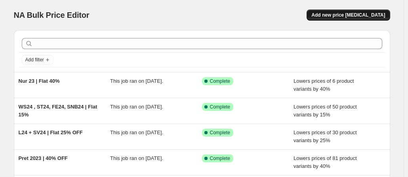
click at [340, 20] on button "Add new price [MEDICAL_DATA]" at bounding box center [347, 15] width 83 height 11
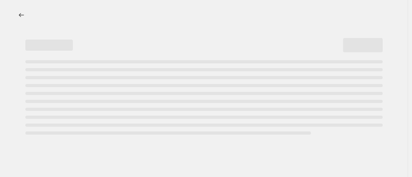
select select "percentage"
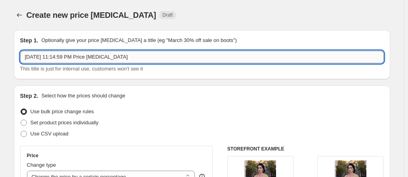
click at [135, 56] on input "[DATE] 11:14:59 PM Price [MEDICAL_DATA]" at bounding box center [201, 57] width 363 height 13
click at [89, 57] on input "L25 - V25 - V25V2 - SNB25 Flat 14%" at bounding box center [201, 57] width 363 height 13
click at [127, 57] on input "L25 - V25 - V25V2 - SNB25 | Flat 14%" at bounding box center [201, 57] width 363 height 13
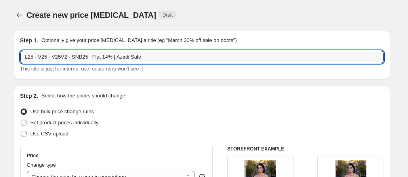
type input "L25 - V25 - V25V2 - SNB25 | Flat 14% | Azadi Sale"
click at [180, 56] on input "L25 - V25 - V25V2 - SNB25 | Flat 14% | Azadi Sale" at bounding box center [201, 57] width 363 height 13
click at [199, 17] on div "Create new price [MEDICAL_DATA] Draft" at bounding box center [153, 15] width 253 height 11
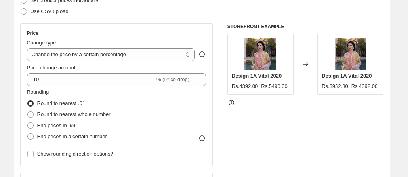
scroll to position [125, 0]
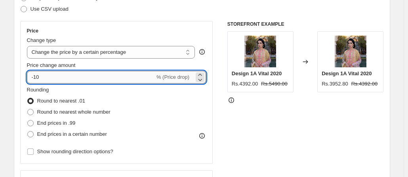
click at [111, 78] on input "-10" at bounding box center [91, 77] width 128 height 13
type input "-14"
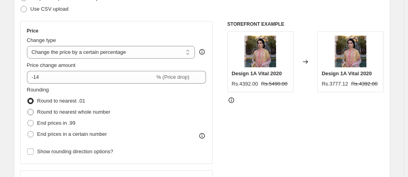
click at [60, 112] on span "Round to nearest whole number" at bounding box center [73, 112] width 73 height 6
click at [28, 109] on input "Round to nearest whole number" at bounding box center [27, 109] width 0 height 0
radio input "true"
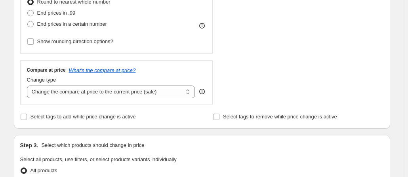
scroll to position [236, 0]
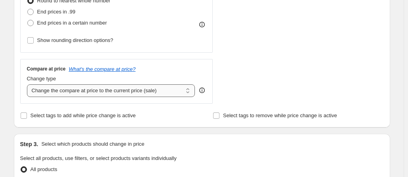
click at [82, 93] on select "Change the compare at price to the current price (sale) Change the compare at p…" at bounding box center [111, 90] width 168 height 13
click at [205, 89] on icon at bounding box center [202, 90] width 8 height 8
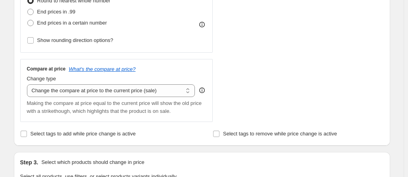
click at [205, 89] on icon at bounding box center [202, 90] width 8 height 8
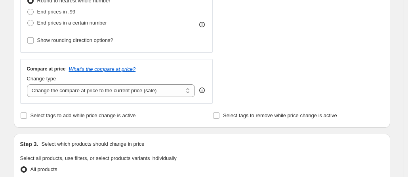
click at [205, 89] on icon at bounding box center [202, 90] width 8 height 8
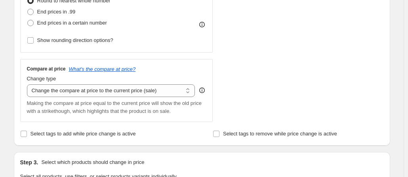
click at [204, 89] on icon at bounding box center [202, 90] width 8 height 8
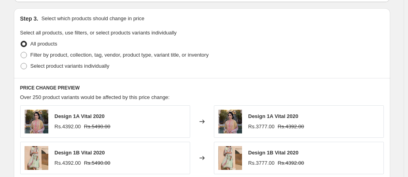
scroll to position [363, 0]
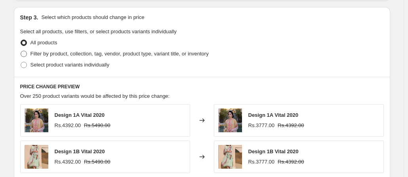
click at [129, 56] on span "Filter by product, collection, tag, vendor, product type, variant title, or inv…" at bounding box center [119, 54] width 178 height 6
click at [21, 51] on input "Filter by product, collection, tag, vendor, product type, variant title, or inv…" at bounding box center [21, 51] width 0 height 0
radio input "true"
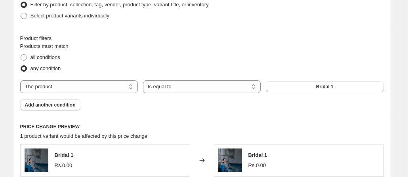
scroll to position [418, 0]
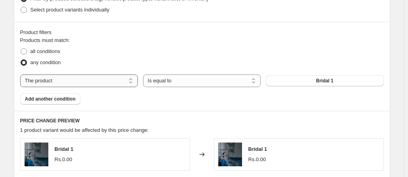
click at [108, 81] on select "The product The product's collection The product's tag The product's vendor The…" at bounding box center [79, 80] width 118 height 13
select select "collection"
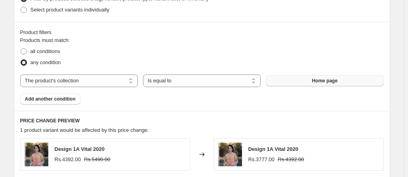
click at [300, 78] on button "Home page" at bounding box center [325, 80] width 118 height 11
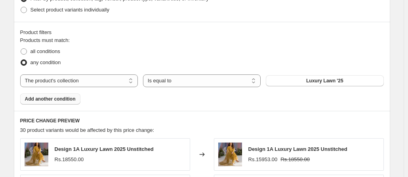
click at [65, 98] on span "Add another condition" at bounding box center [50, 99] width 51 height 6
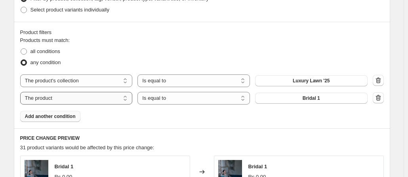
click at [79, 97] on select "The product The product's collection The product's tag The product's vendor The…" at bounding box center [76, 98] width 112 height 13
select select "collection"
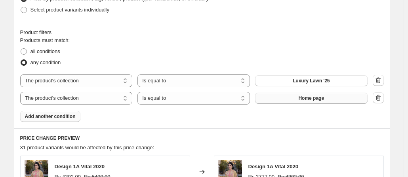
click at [287, 97] on button "Home page" at bounding box center [311, 98] width 112 height 11
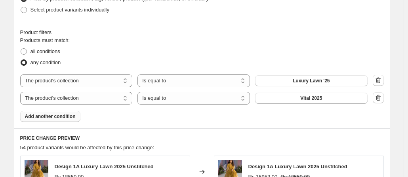
click at [71, 117] on span "Add another condition" at bounding box center [50, 116] width 51 height 6
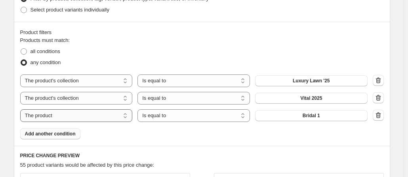
click at [97, 116] on select "The product The product's collection The product's tag The product's vendor The…" at bounding box center [76, 115] width 112 height 13
select select "collection"
click at [280, 113] on button "Home page" at bounding box center [311, 115] width 112 height 11
click at [52, 135] on span "Add another condition" at bounding box center [50, 134] width 51 height 6
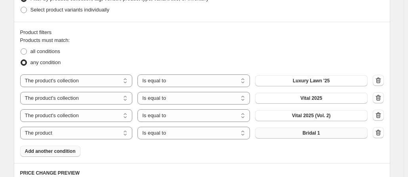
click at [309, 137] on button "Bridal 1" at bounding box center [311, 132] width 112 height 11
click at [76, 134] on select "The product The product's collection The product's tag The product's vendor The…" at bounding box center [76, 133] width 112 height 13
select select "collection"
click at [314, 136] on button "Home page" at bounding box center [311, 132] width 112 height 11
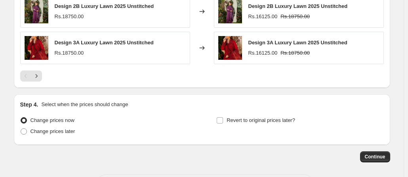
scroll to position [754, 0]
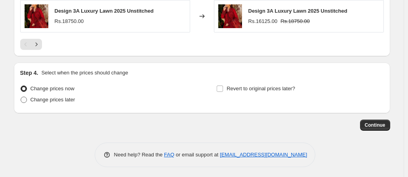
click at [60, 101] on span "Change prices later" at bounding box center [52, 100] width 45 height 6
click at [21, 97] on input "Change prices later" at bounding box center [21, 97] width 0 height 0
radio input "true"
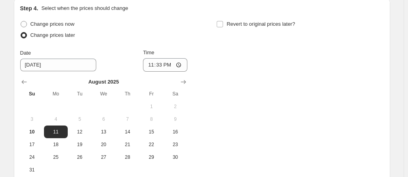
scroll to position [800, 0]
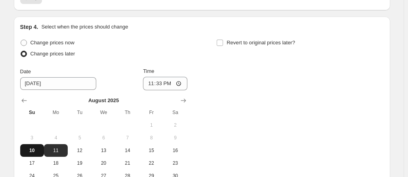
click at [34, 147] on span "10" at bounding box center [31, 150] width 17 height 6
type input "[DATE]"
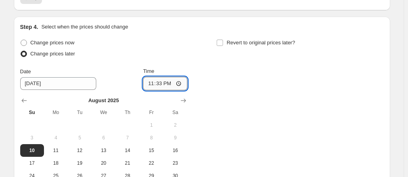
click at [160, 82] on input "23:33" at bounding box center [165, 83] width 44 height 13
type input "23:59"
click at [227, 90] on div "Change prices now Change prices later Date [DATE] Time 23:59 [DATE] Su Mo Tu We…" at bounding box center [201, 116] width 363 height 158
click at [220, 42] on input "Revert to original prices later?" at bounding box center [220, 43] width 6 height 6
checkbox input "true"
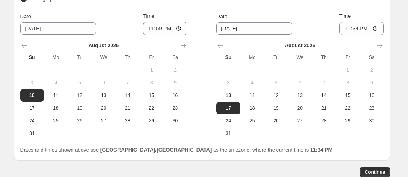
scroll to position [862, 0]
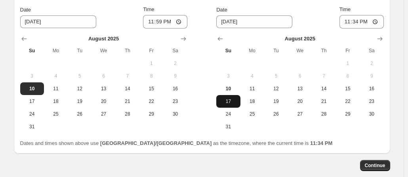
click at [230, 99] on span "17" at bounding box center [227, 101] width 17 height 6
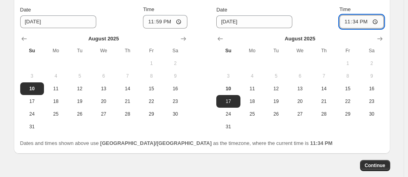
click at [348, 22] on input "23:34" at bounding box center [361, 21] width 44 height 13
click at [357, 20] on input "23:34" at bounding box center [361, 21] width 44 height 13
type input "23:59"
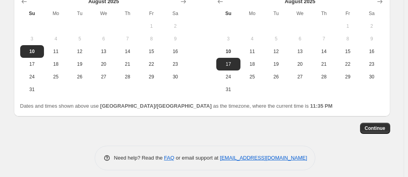
scroll to position [902, 0]
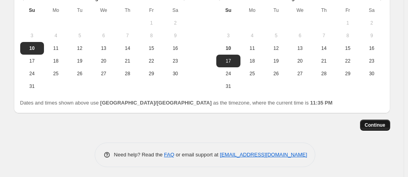
click at [378, 125] on span "Continue" at bounding box center [375, 125] width 21 height 6
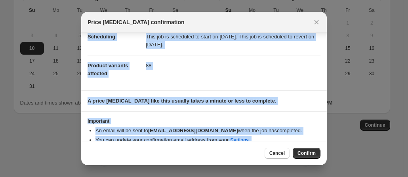
scroll to position [81, 0]
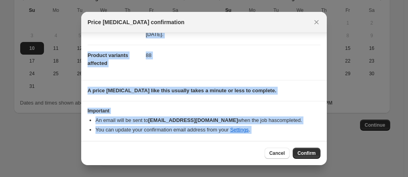
drag, startPoint x: 326, startPoint y: 63, endPoint x: 335, endPoint y: 135, distance: 72.6
click at [335, 179] on div "Price [MEDICAL_DATA] confirmation Confirmation for L25 - V25 - V25V2 - SNB25 | …" at bounding box center [204, 179] width 408 height 0
click at [308, 112] on h3 "Important" at bounding box center [204, 111] width 233 height 6
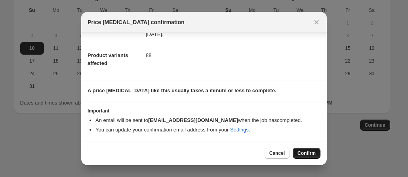
click at [308, 150] on span "Confirm" at bounding box center [306, 153] width 18 height 6
